Goal: Use online tool/utility

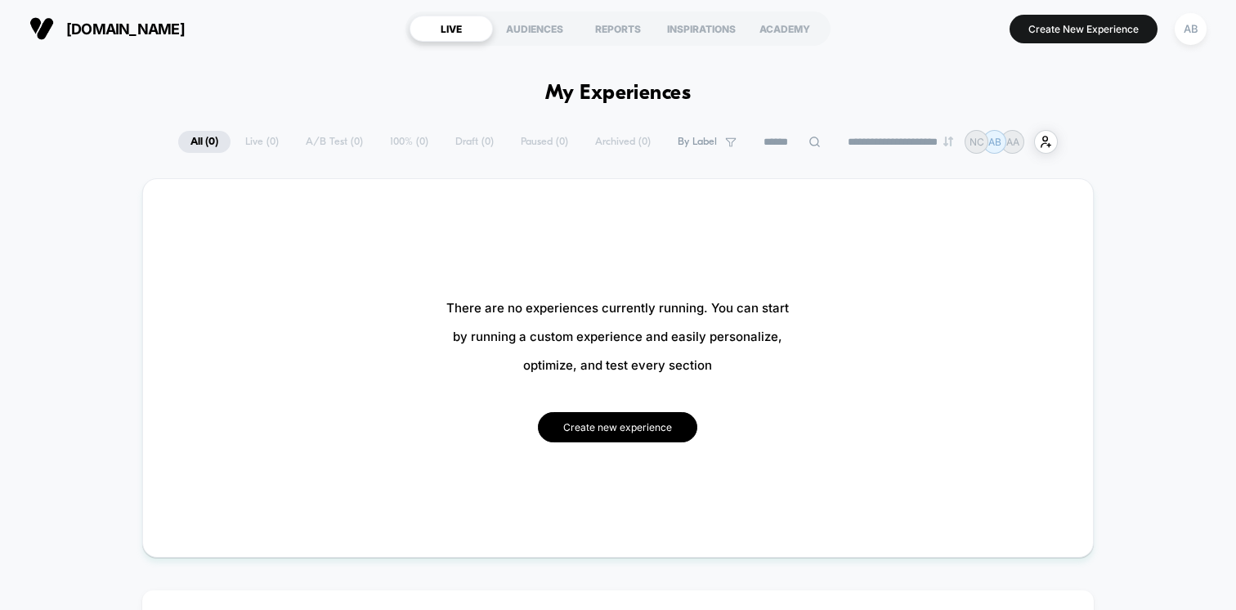
click at [660, 427] on button "Create new experience" at bounding box center [617, 427] width 159 height 30
